Goal: Task Accomplishment & Management: Use online tool/utility

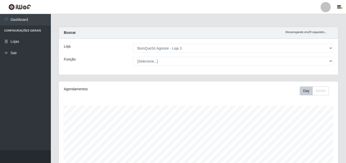
select select "215"
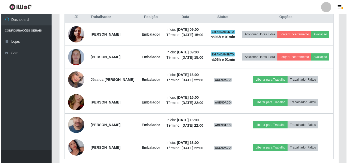
scroll to position [192, 0]
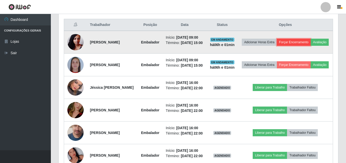
click at [294, 40] on button "Forçar Encerramento" at bounding box center [293, 42] width 34 height 7
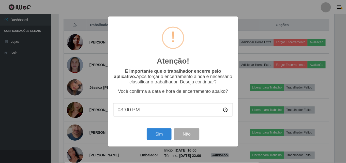
scroll to position [105, 276]
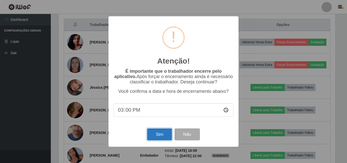
click at [158, 136] on button "Sim" at bounding box center [159, 134] width 25 height 12
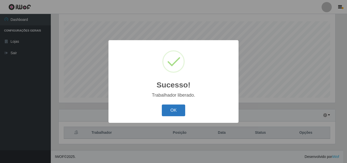
click at [170, 106] on button "OK" at bounding box center [174, 110] width 24 height 12
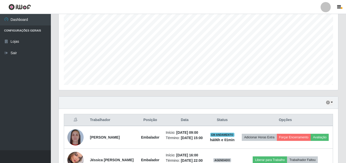
scroll to position [109, 0]
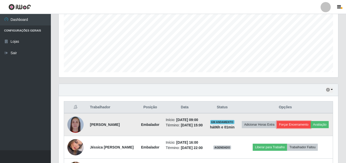
click at [309, 121] on button "Forçar Encerramento" at bounding box center [293, 124] width 34 height 7
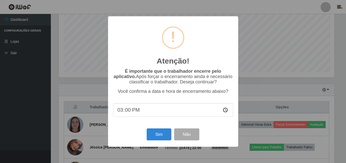
scroll to position [105, 276]
click at [161, 135] on button "Sim" at bounding box center [159, 134] width 25 height 12
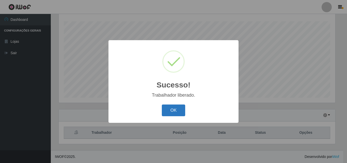
click at [169, 112] on button "OK" at bounding box center [174, 110] width 24 height 12
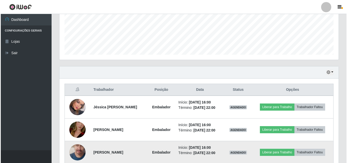
scroll to position [174, 0]
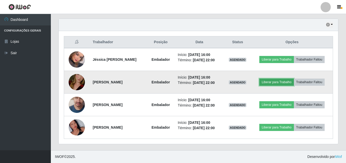
click at [279, 83] on button "Liberar para Trabalho" at bounding box center [276, 81] width 34 height 7
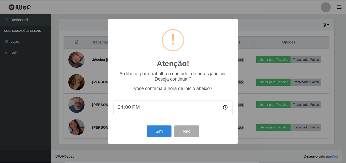
scroll to position [105, 276]
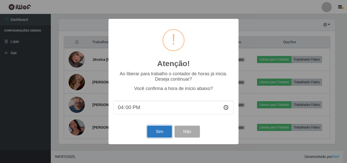
click at [159, 129] on button "Sim" at bounding box center [159, 131] width 25 height 12
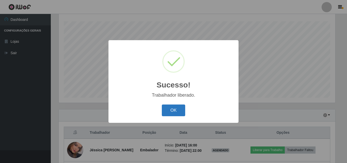
click at [171, 105] on div "OK Cancel" at bounding box center [173, 110] width 120 height 14
click at [172, 116] on button "OK" at bounding box center [174, 110] width 24 height 12
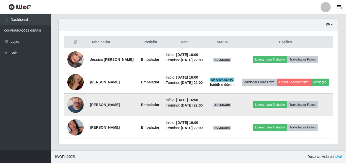
scroll to position [186, 0]
click at [261, 102] on button "Liberar para Trabalho" at bounding box center [269, 104] width 34 height 7
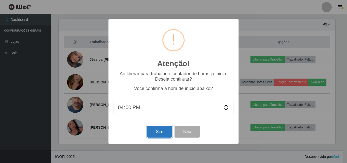
click at [151, 129] on button "Sim" at bounding box center [159, 131] width 25 height 12
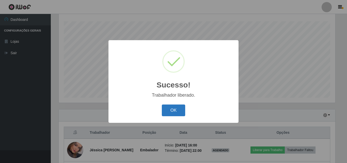
click at [165, 113] on button "OK" at bounding box center [174, 110] width 24 height 12
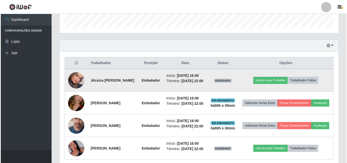
scroll to position [160, 0]
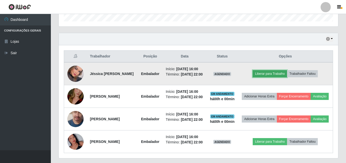
click at [273, 77] on button "Liberar para Trabalho" at bounding box center [269, 73] width 34 height 7
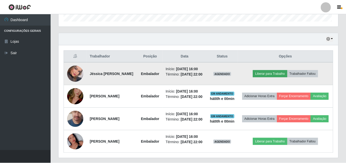
scroll to position [105, 276]
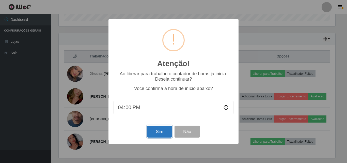
click at [161, 137] on button "Sim" at bounding box center [159, 131] width 25 height 12
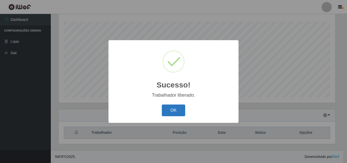
click at [171, 108] on button "OK" at bounding box center [174, 110] width 24 height 12
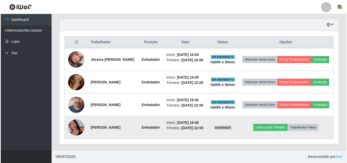
scroll to position [0, 0]
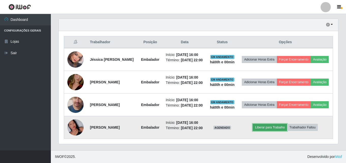
click at [267, 131] on button "Liberar para Trabalho" at bounding box center [269, 127] width 34 height 7
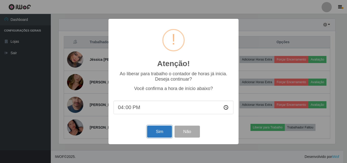
click at [165, 135] on button "Sim" at bounding box center [159, 131] width 25 height 12
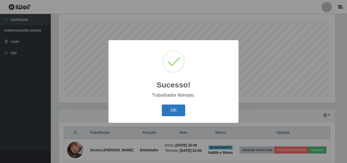
click at [175, 105] on button "OK" at bounding box center [174, 110] width 24 height 12
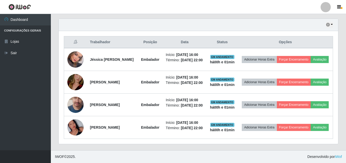
scroll to position [190, 0]
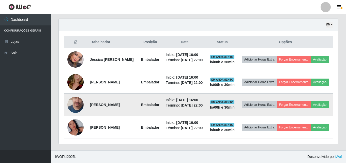
click at [71, 97] on img at bounding box center [75, 104] width 16 height 37
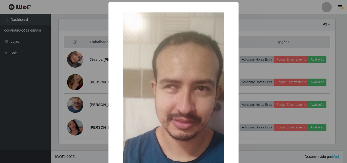
click at [83, 80] on div "× OK Cancel" at bounding box center [173, 81] width 347 height 163
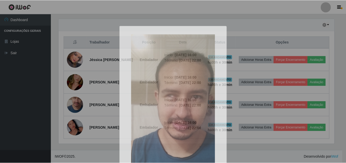
scroll to position [105, 279]
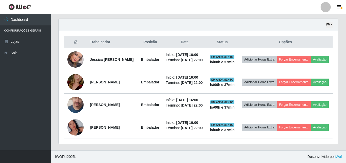
click at [130, 154] on footer "IWOF © 2025 . Desenvolvido por iWof" at bounding box center [198, 156] width 295 height 13
